Goal: Task Accomplishment & Management: Manage account settings

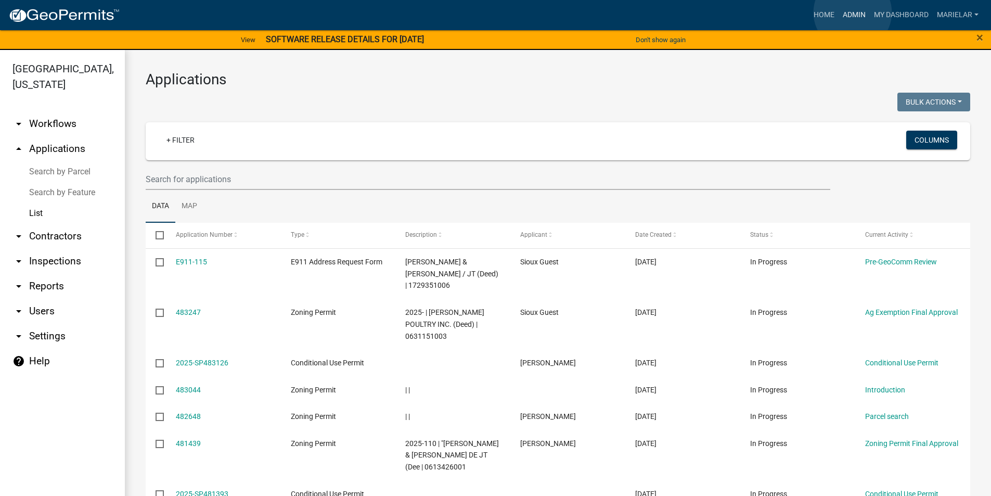
click at [853, 12] on link "Admin" at bounding box center [854, 15] width 31 height 20
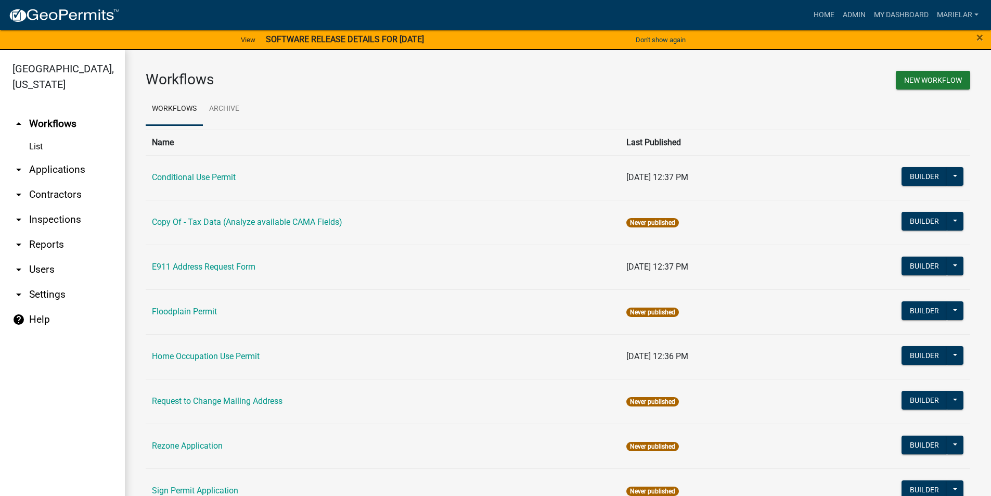
click at [16, 163] on icon "arrow_drop_down" at bounding box center [18, 169] width 12 height 12
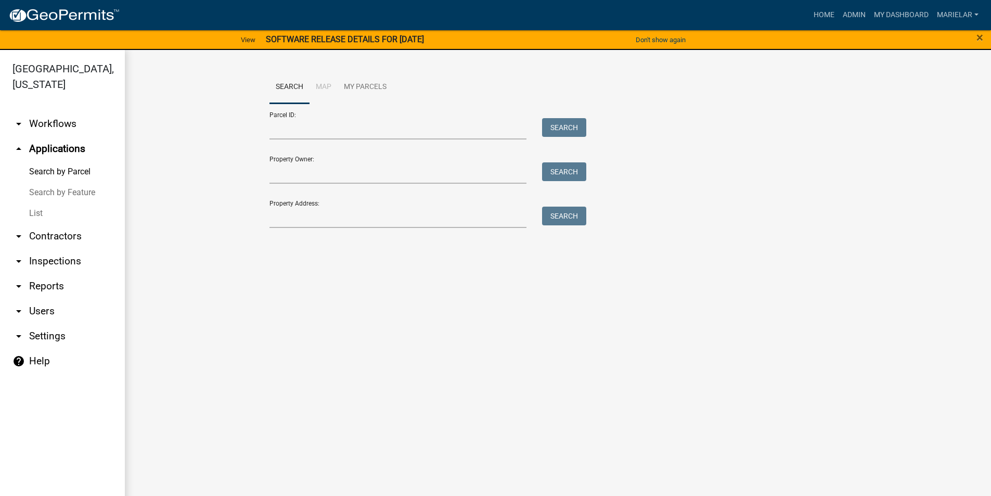
click at [32, 203] on link "List" at bounding box center [62, 213] width 125 height 21
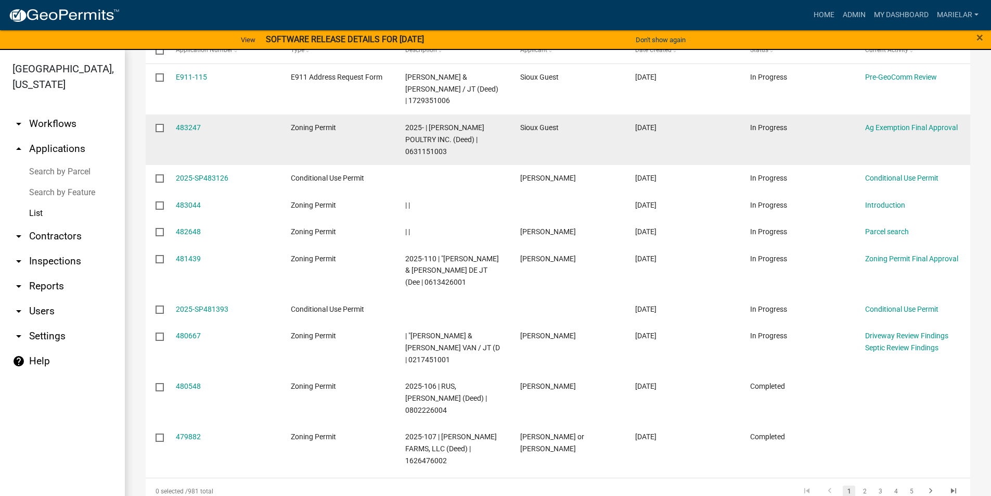
scroll to position [210, 0]
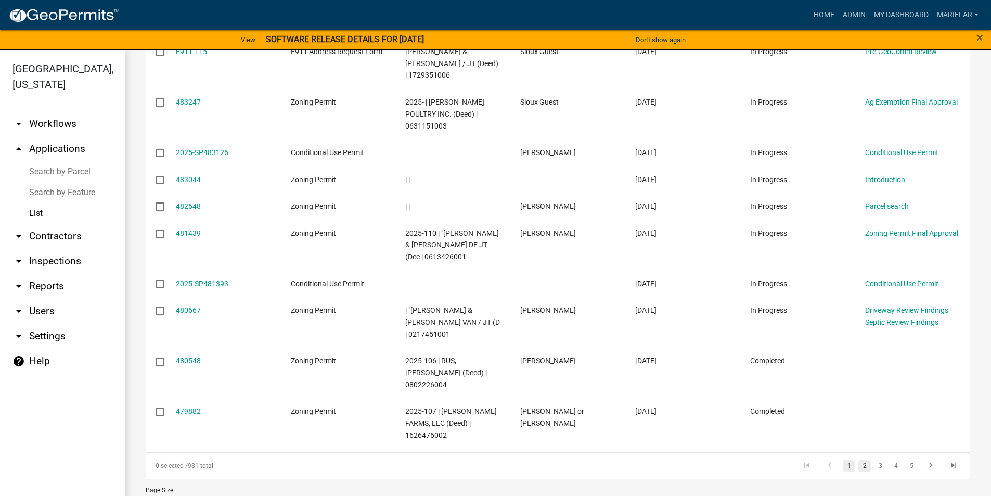
click at [859, 460] on link "2" at bounding box center [865, 465] width 12 height 11
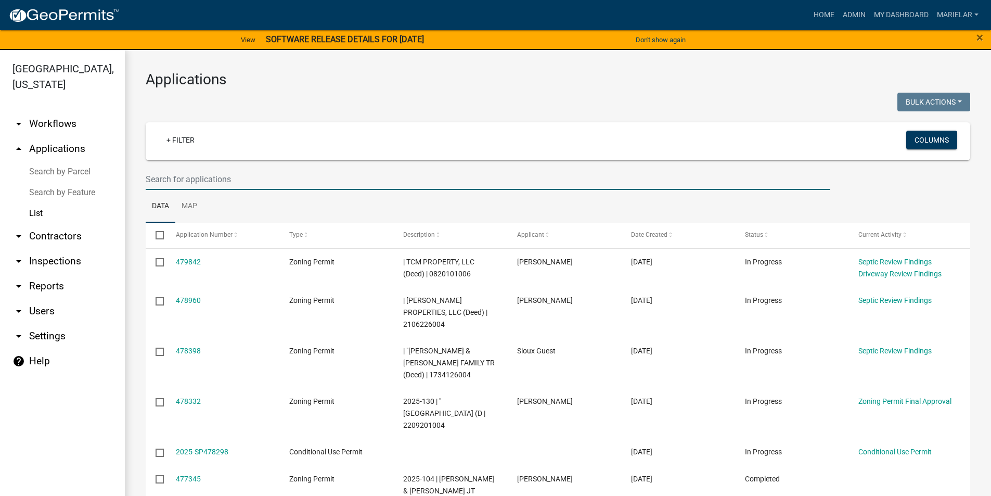
click at [213, 179] on input "text" at bounding box center [488, 179] width 685 height 21
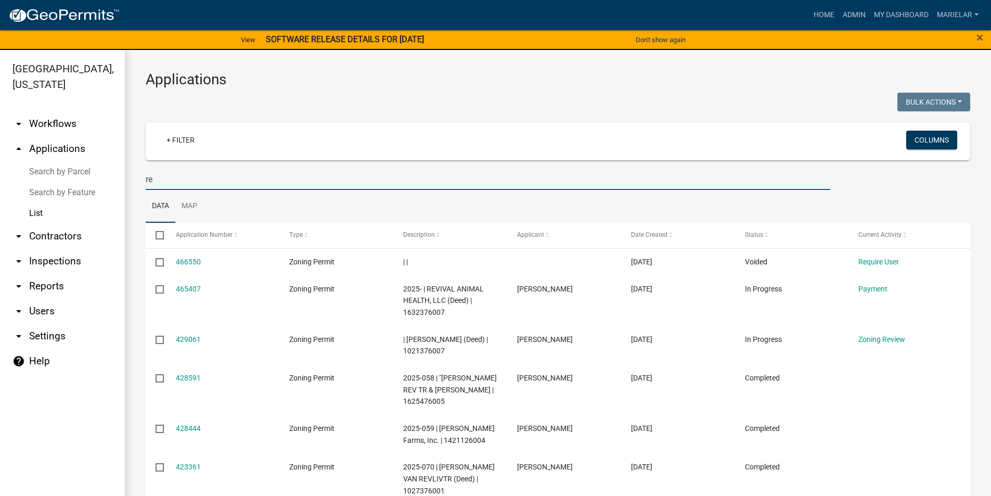
type input "r"
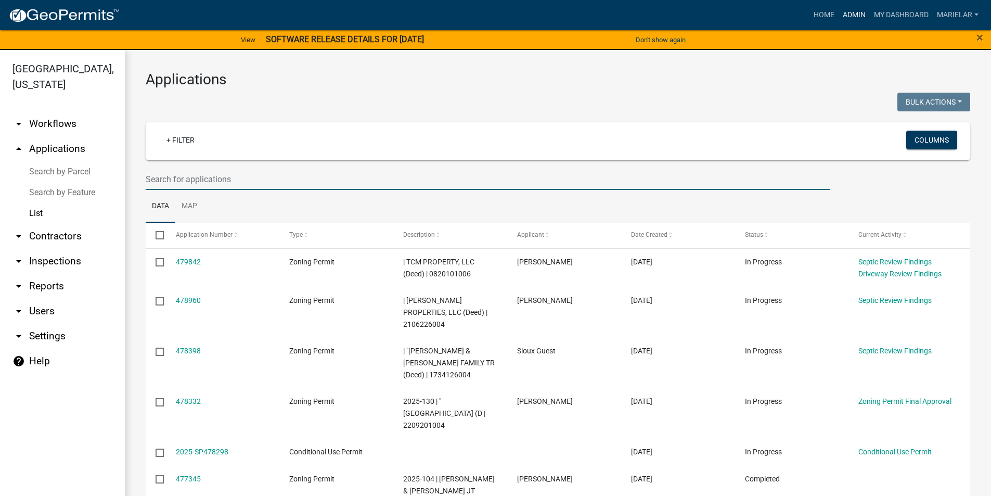
click at [867, 15] on link "Admin" at bounding box center [854, 15] width 31 height 20
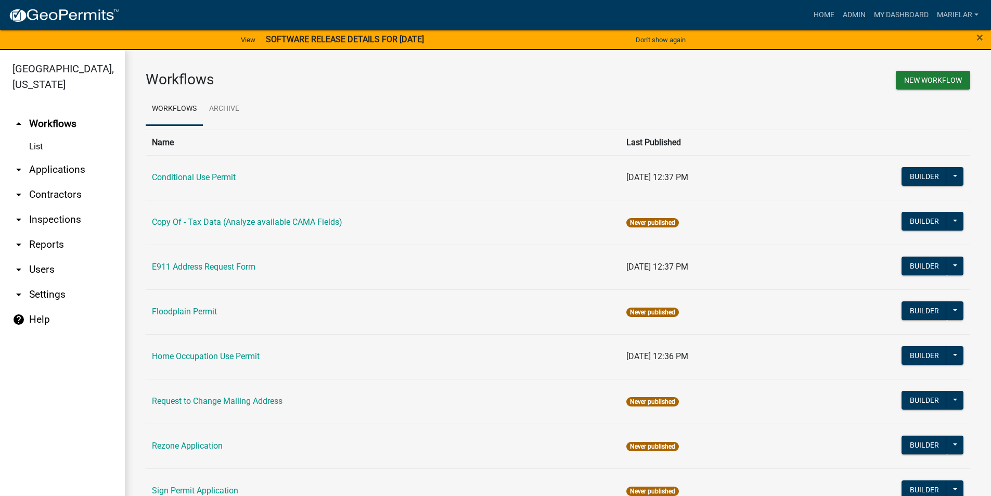
click at [17, 163] on icon "arrow_drop_down" at bounding box center [18, 169] width 12 height 12
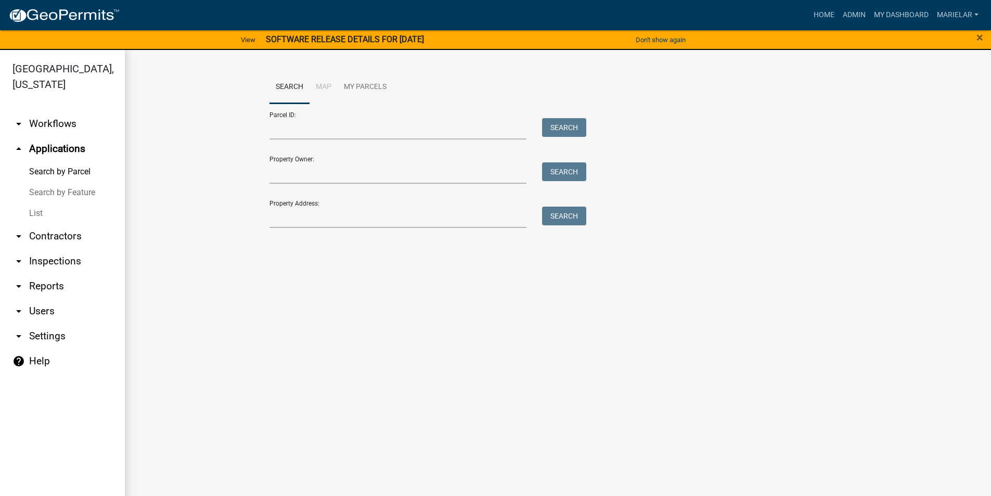
drag, startPoint x: 17, startPoint y: 156, endPoint x: 171, endPoint y: 130, distance: 156.3
click at [178, 130] on wm-workflow-application-search-view "Search Map My Parcels Parcel ID: Search Property Owner: Search Property Address…" at bounding box center [558, 154] width 825 height 167
click at [37, 203] on link "List" at bounding box center [62, 213] width 125 height 21
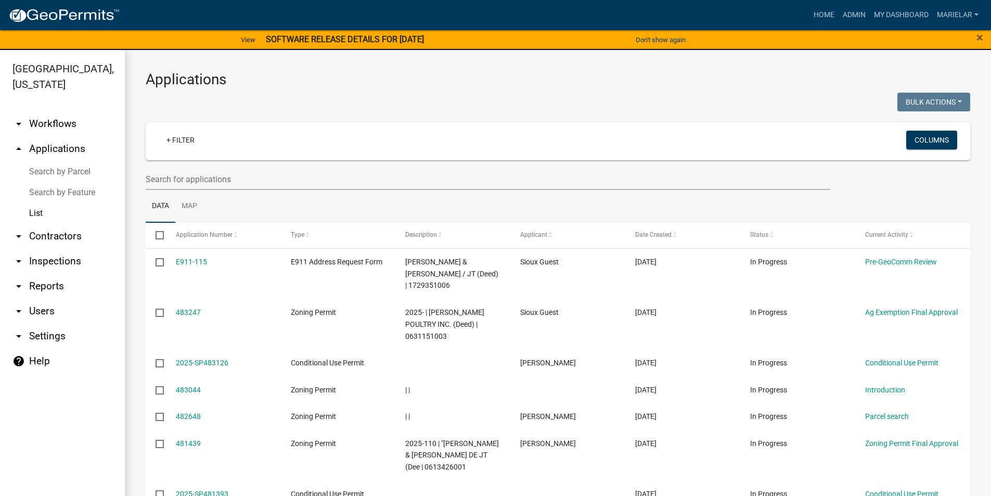
click at [374, 92] on div "Applications Bulk Actions Void Expire Lock Withdraw + Filter Columns Data Map S…" at bounding box center [558, 402] width 867 height 704
click at [356, 76] on h3 "Applications" at bounding box center [558, 80] width 825 height 18
click at [850, 11] on link "Admin" at bounding box center [854, 15] width 31 height 20
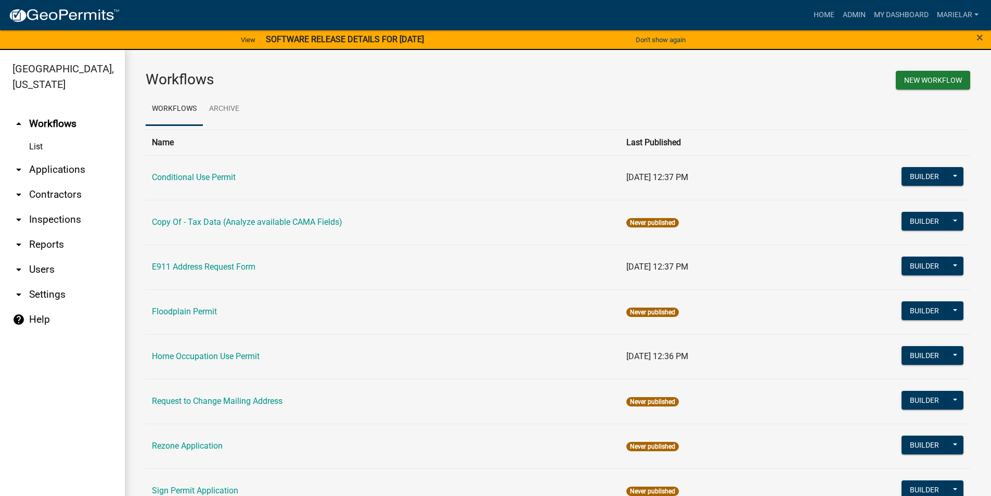
click at [18, 163] on icon "arrow_drop_down" at bounding box center [18, 169] width 12 height 12
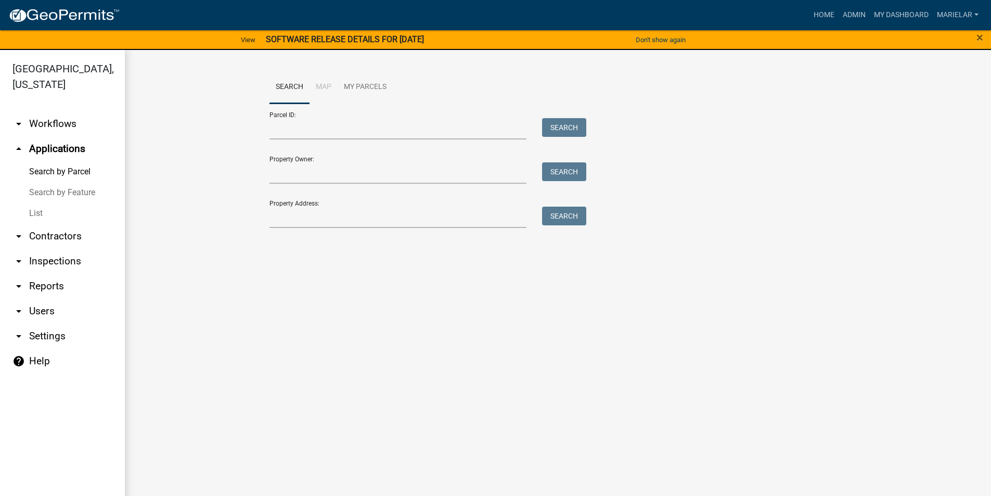
click at [35, 203] on link "List" at bounding box center [62, 213] width 125 height 21
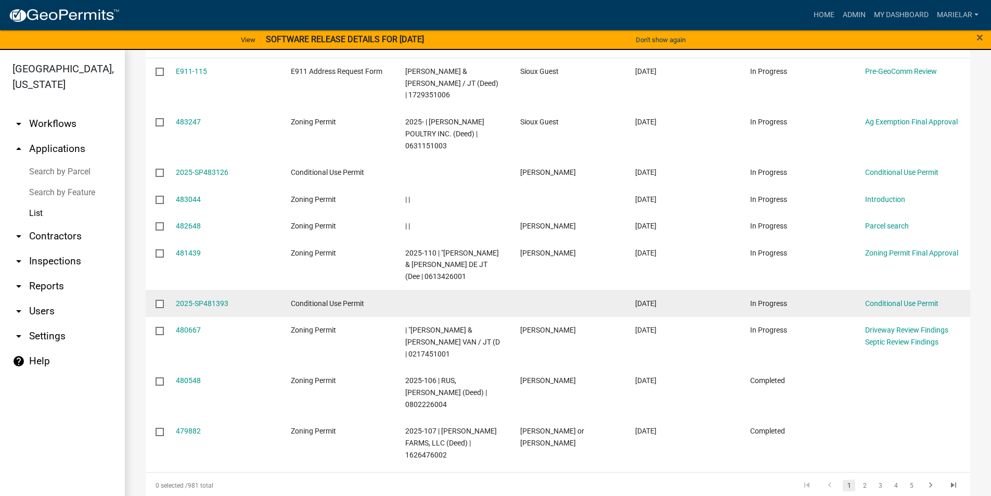
scroll to position [208, 0]
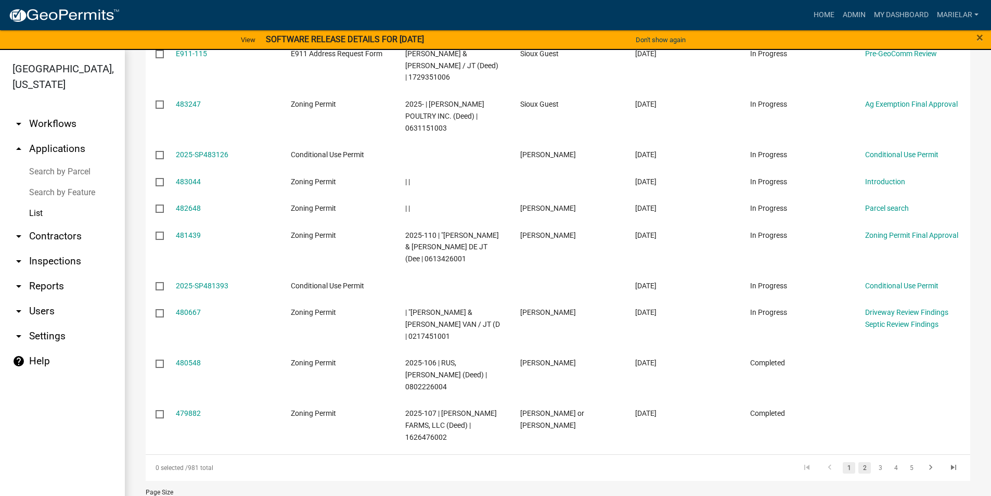
click at [859, 462] on link "2" at bounding box center [865, 467] width 12 height 11
